Goal: Task Accomplishment & Management: Manage account settings

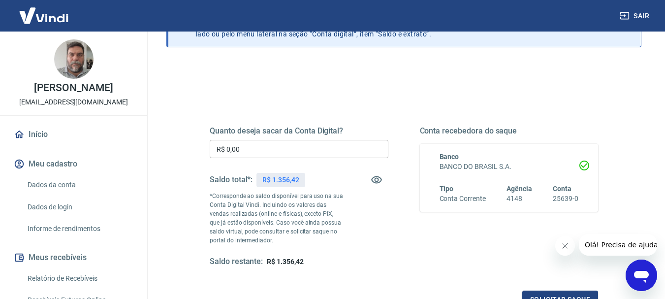
scroll to position [98, 0]
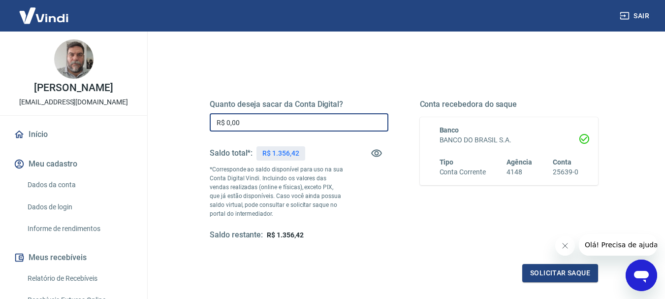
click at [288, 117] on input "R$ 0,00" at bounding box center [299, 122] width 179 height 18
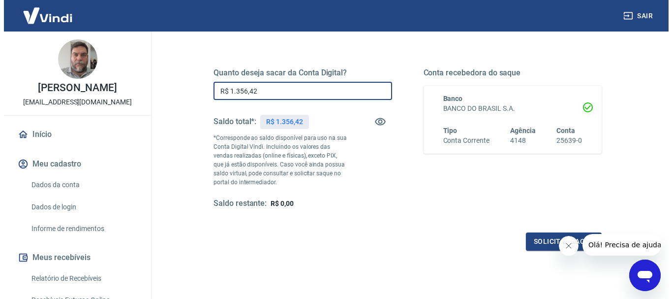
scroll to position [148, 0]
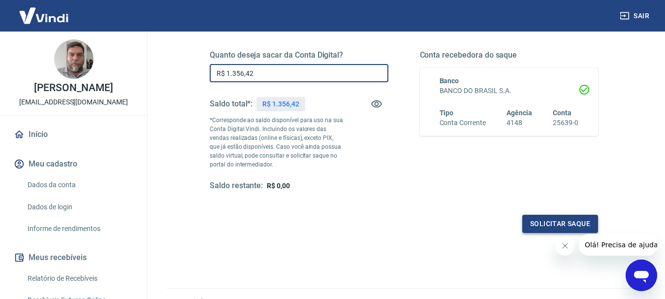
type input "R$ 1.356,42"
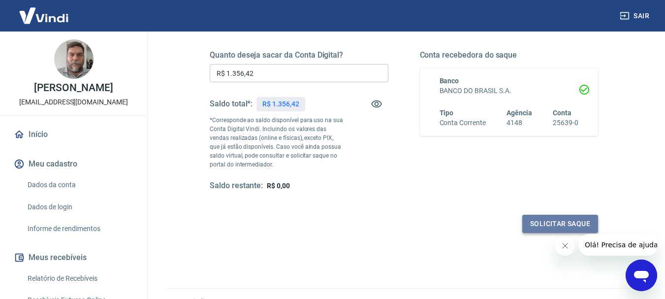
click at [563, 219] on button "Solicitar saque" at bounding box center [560, 224] width 76 height 18
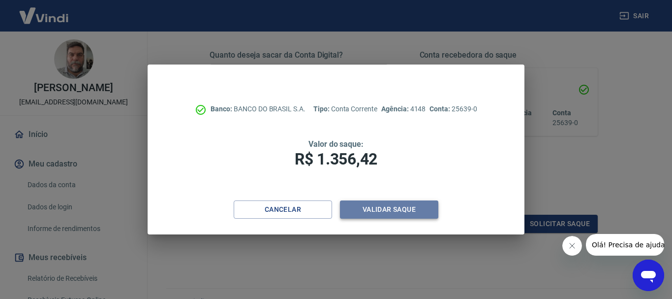
click at [395, 210] on button "Validar saque" at bounding box center [389, 209] width 98 height 18
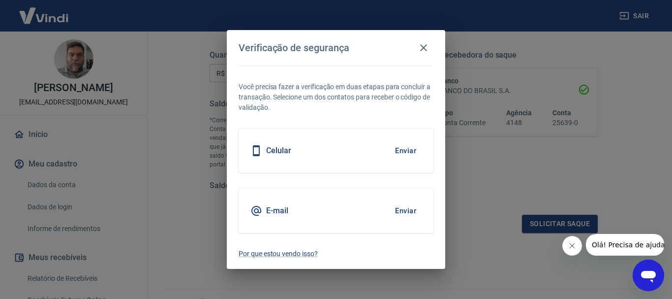
click at [408, 149] on button "Enviar" at bounding box center [406, 150] width 32 height 21
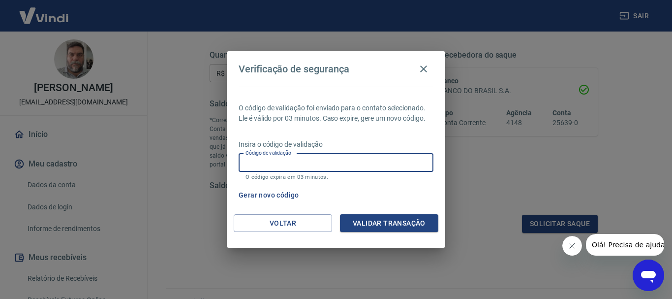
click at [349, 165] on input "Código de validação" at bounding box center [336, 163] width 195 height 18
type input "324519"
click at [397, 220] on button "Validar transação" at bounding box center [389, 223] width 98 height 18
